Goal: Check status

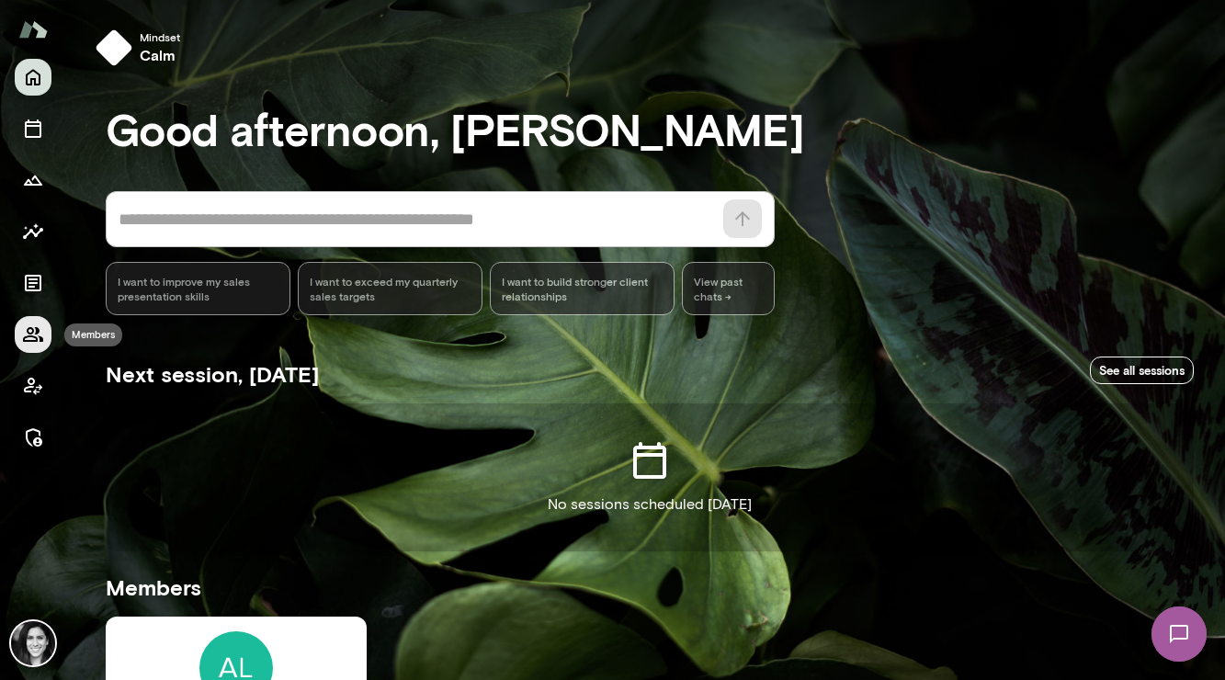
click at [31, 338] on icon "Members" at bounding box center [33, 335] width 22 height 22
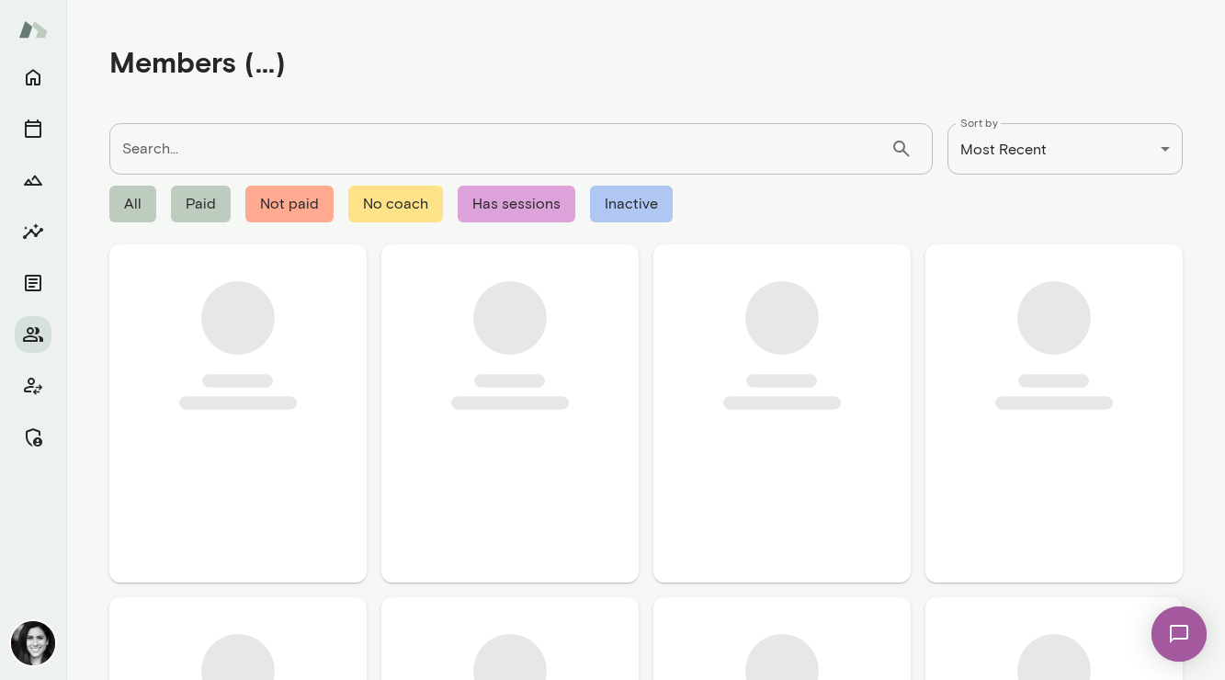
click at [192, 154] on input "Search..." at bounding box center [499, 148] width 781 height 51
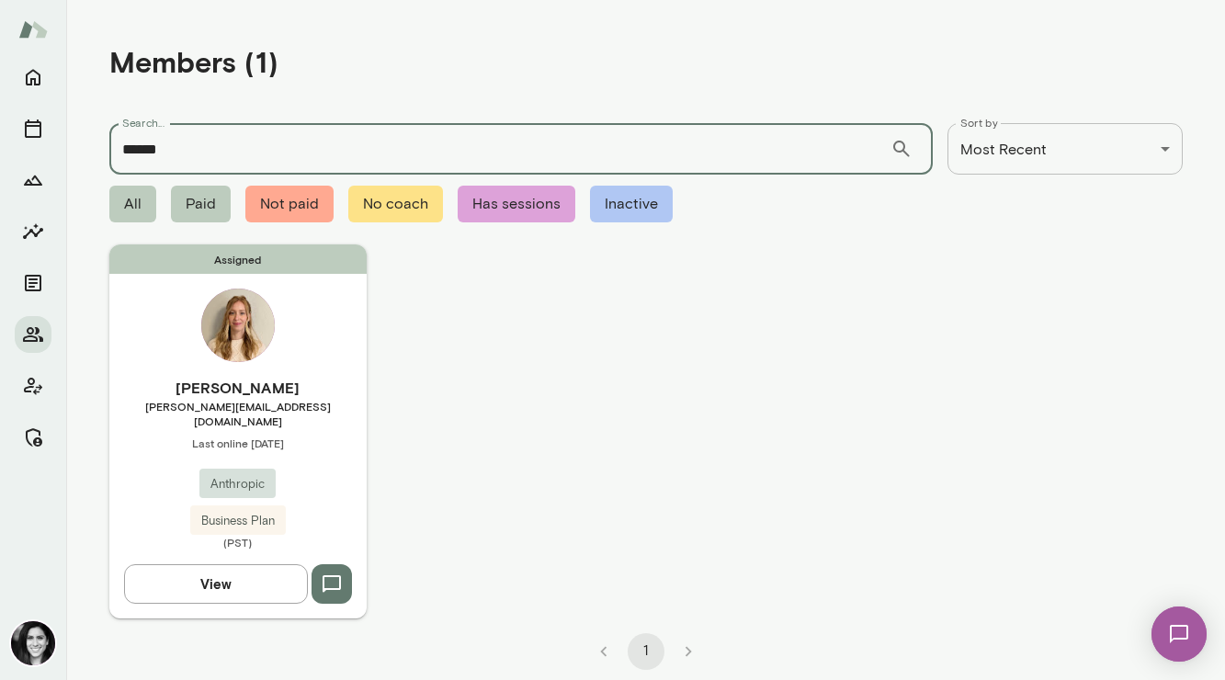
type input "******"
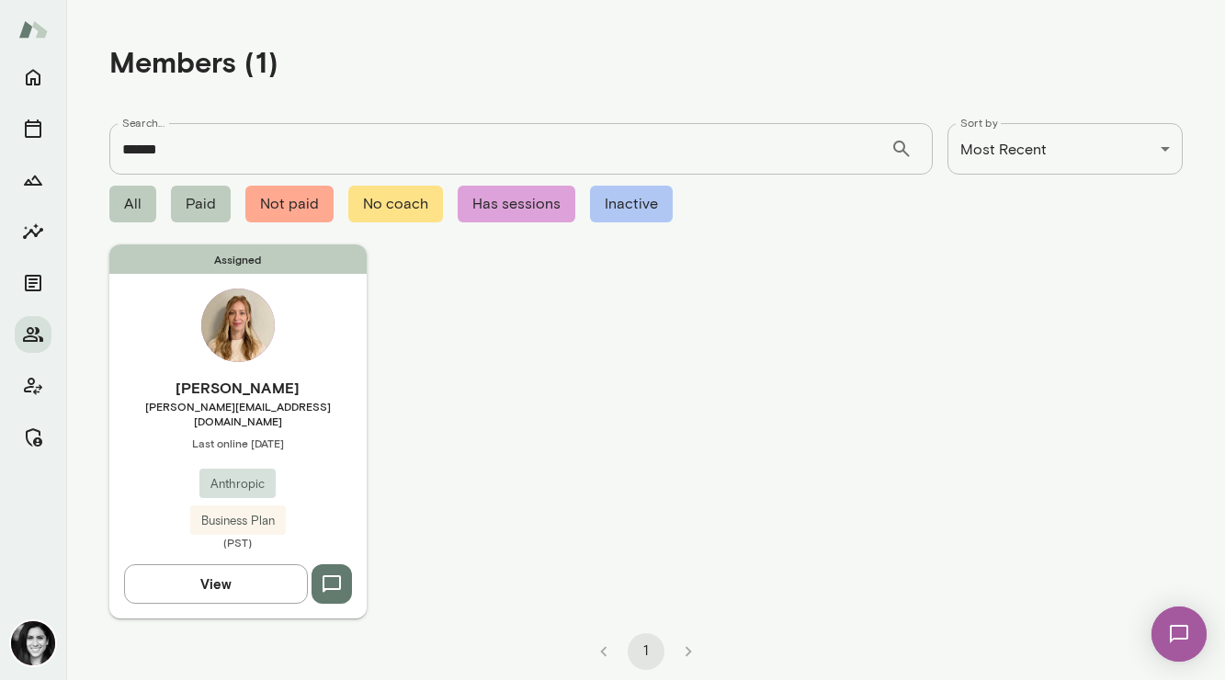
click at [208, 295] on div "Assigned [PERSON_NAME] [PERSON_NAME][EMAIL_ADDRESS][DOMAIN_NAME] Last online [D…" at bounding box center [237, 431] width 257 height 373
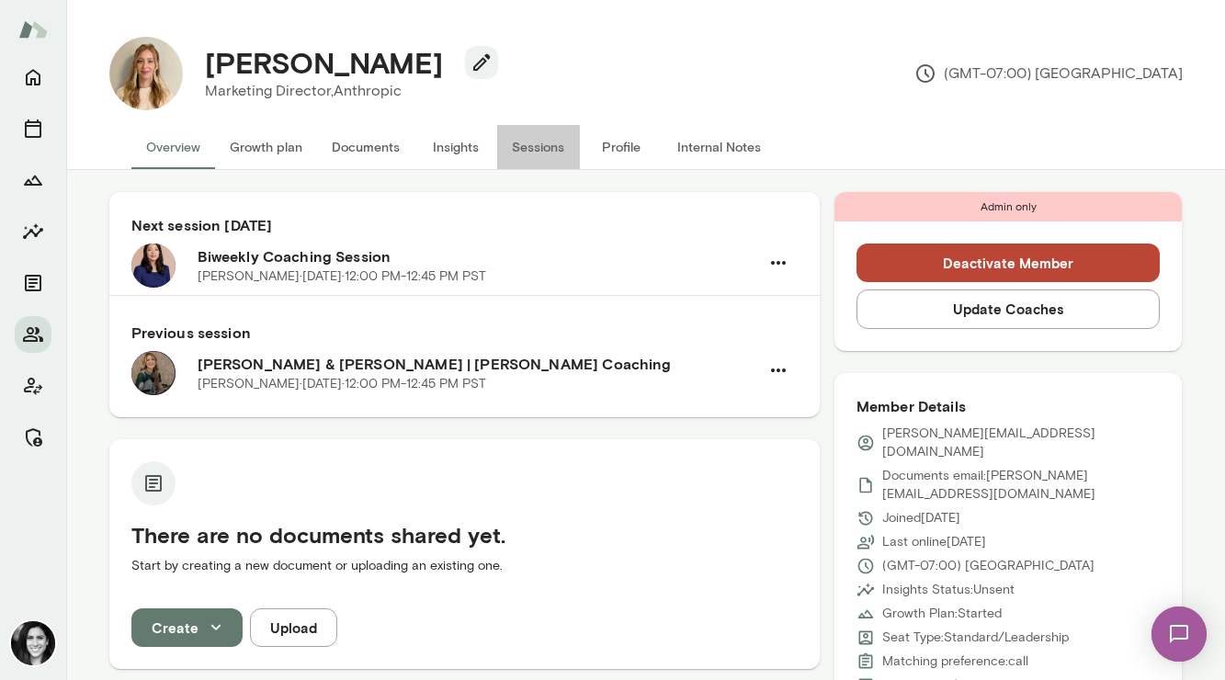
click at [526, 144] on button "Sessions" at bounding box center [538, 147] width 83 height 44
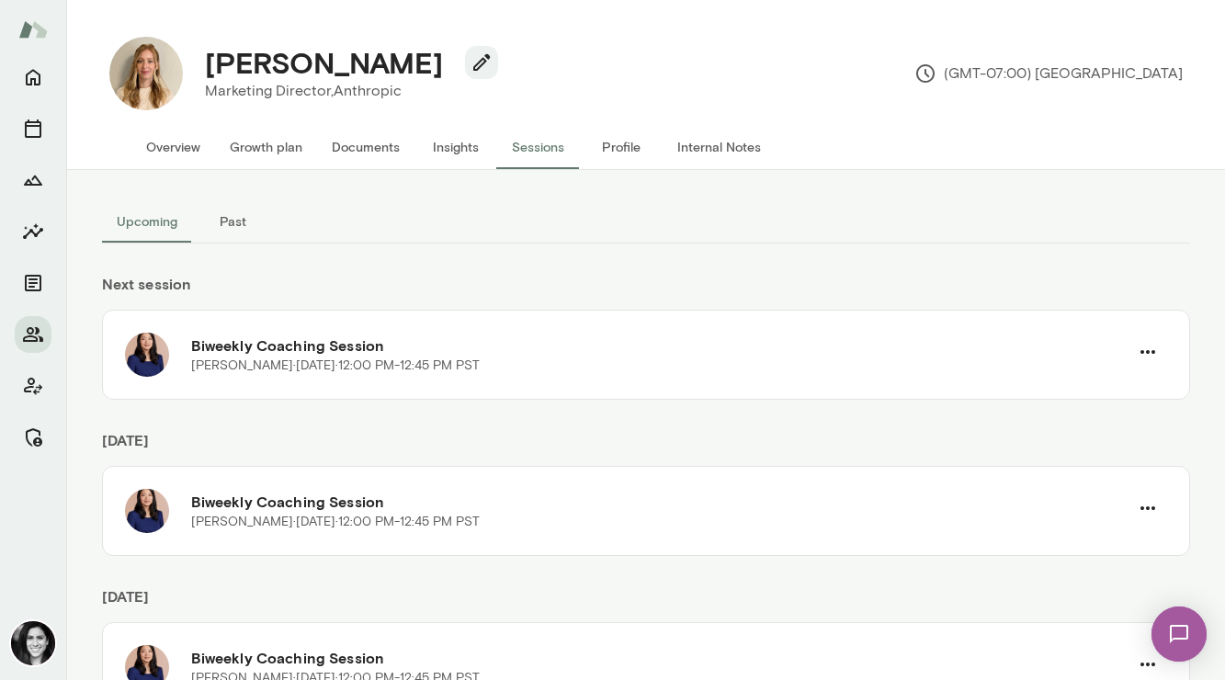
click at [224, 216] on button "Past" at bounding box center [233, 221] width 83 height 44
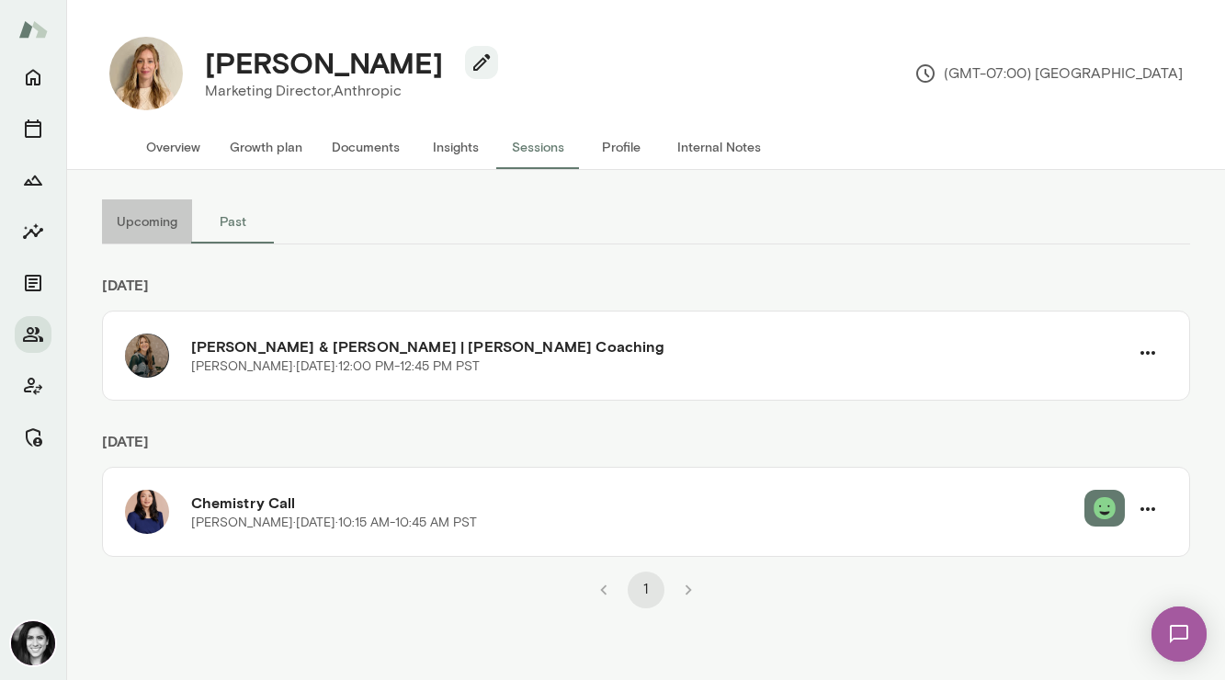
click at [148, 228] on button "Upcoming" at bounding box center [147, 221] width 90 height 44
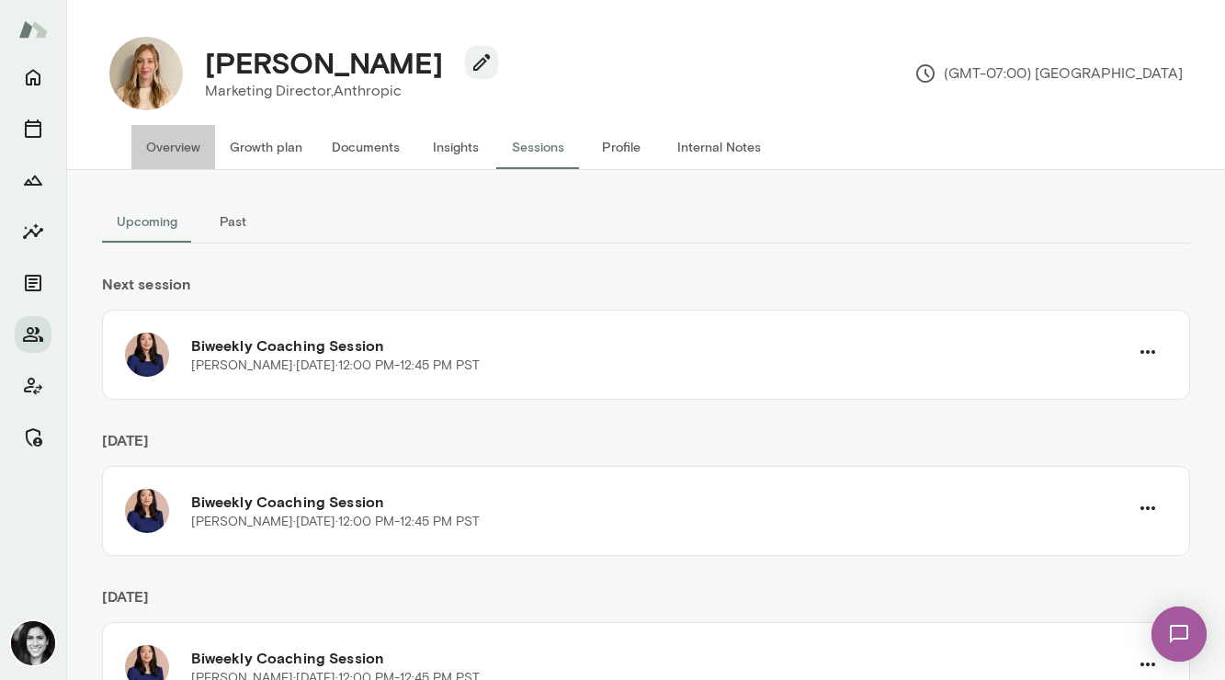
click at [167, 139] on button "Overview" at bounding box center [173, 147] width 84 height 44
